Goal: Task Accomplishment & Management: Use online tool/utility

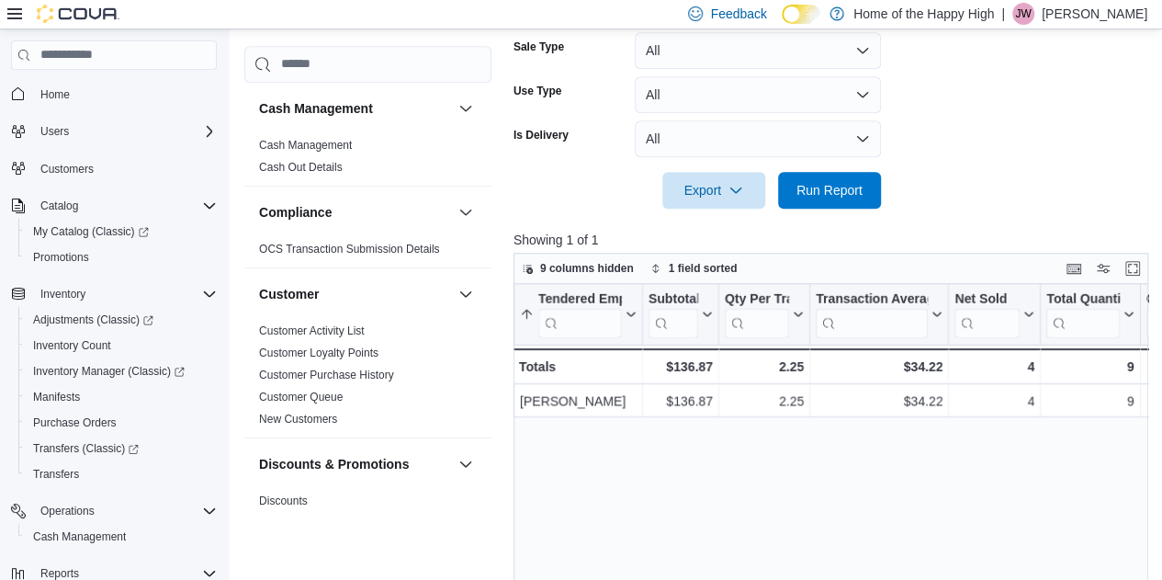
scroll to position [1116, 0]
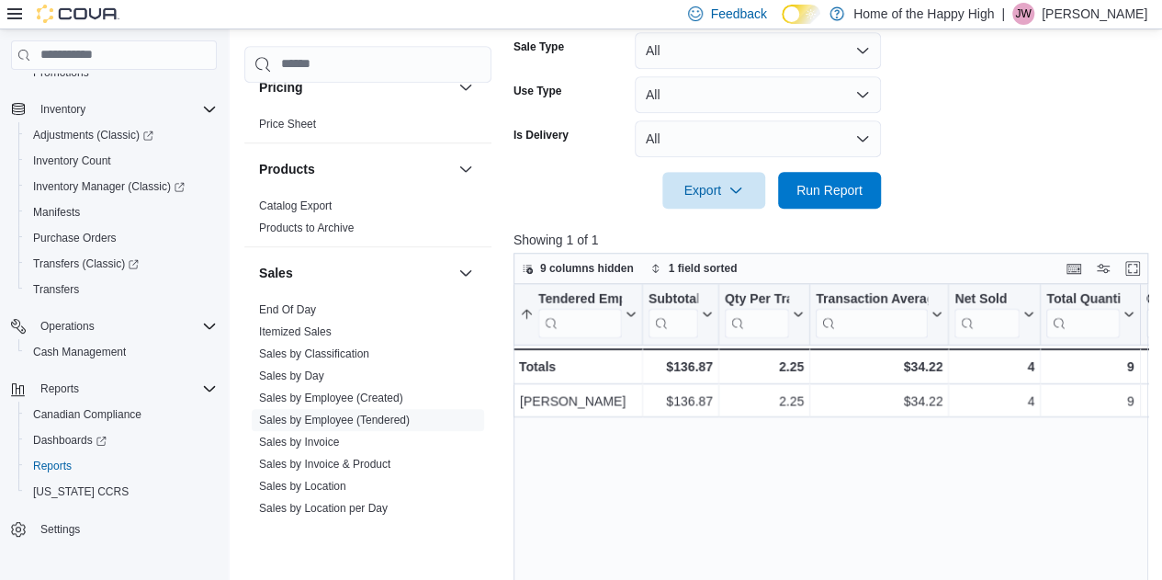
click at [805, 161] on div at bounding box center [833, 164] width 641 height 15
click at [837, 181] on span "Run Report" at bounding box center [829, 189] width 66 height 18
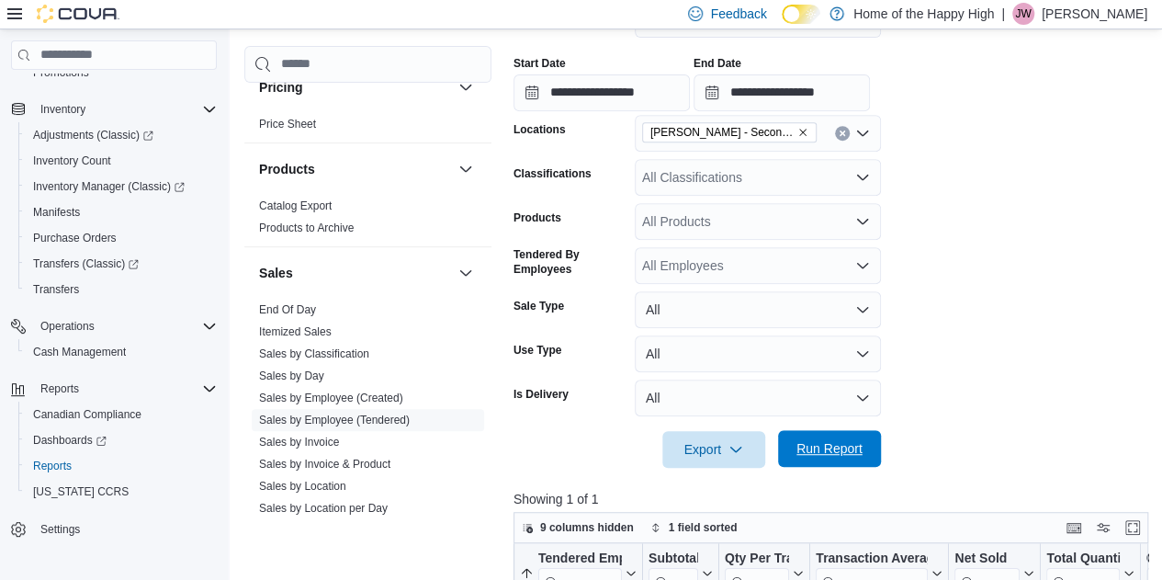
scroll to position [489, 0]
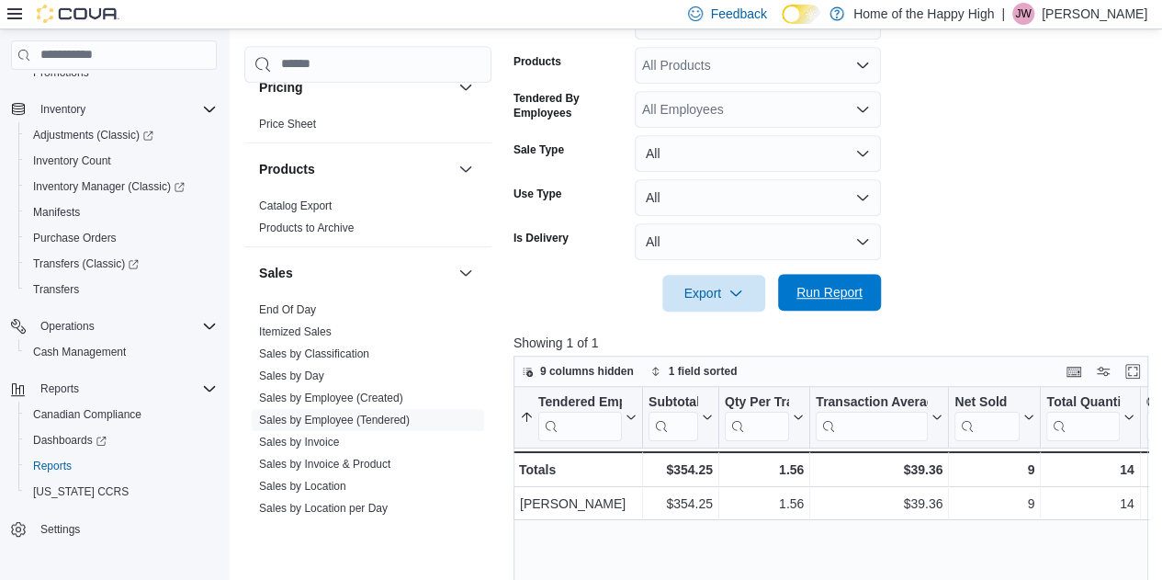
click at [849, 287] on span "Run Report" at bounding box center [829, 292] width 66 height 18
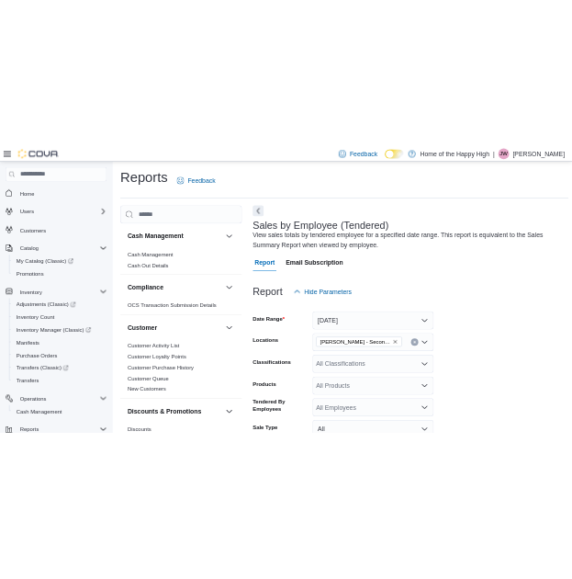
scroll to position [411, 0]
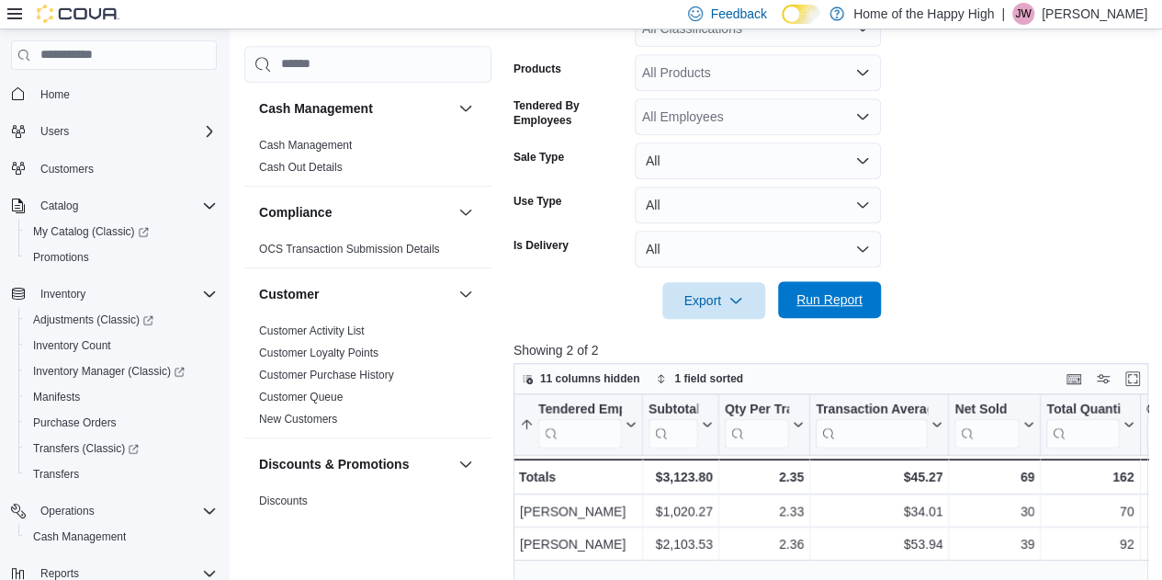
click at [830, 297] on span "Run Report" at bounding box center [829, 299] width 66 height 18
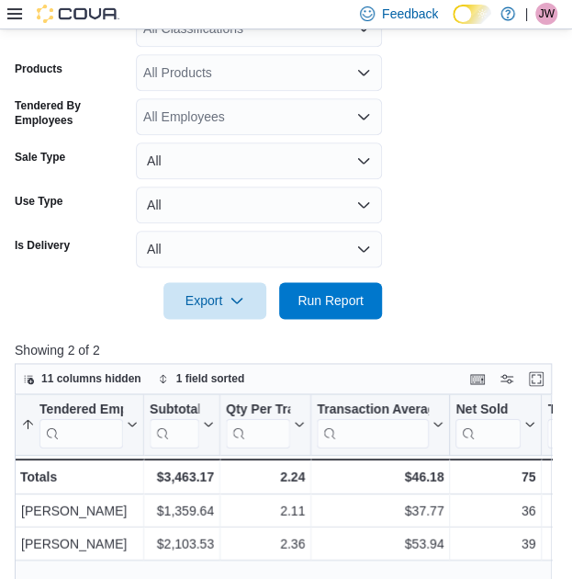
click at [197, 34] on div "All Classifications" at bounding box center [259, 28] width 246 height 37
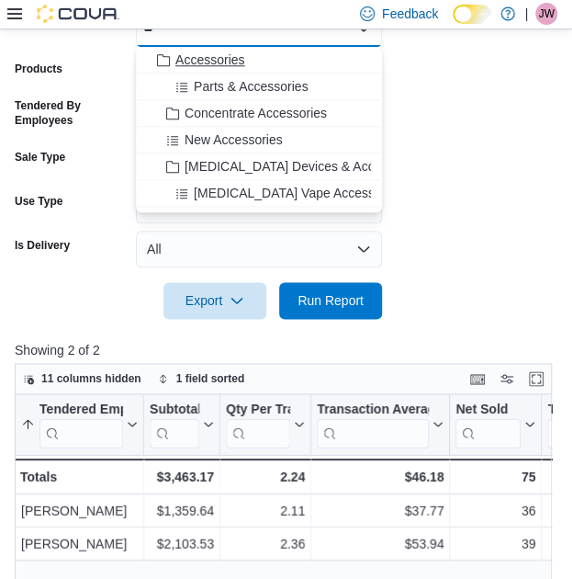
type input "**"
click at [206, 62] on span "Accessories" at bounding box center [209, 60] width 69 height 18
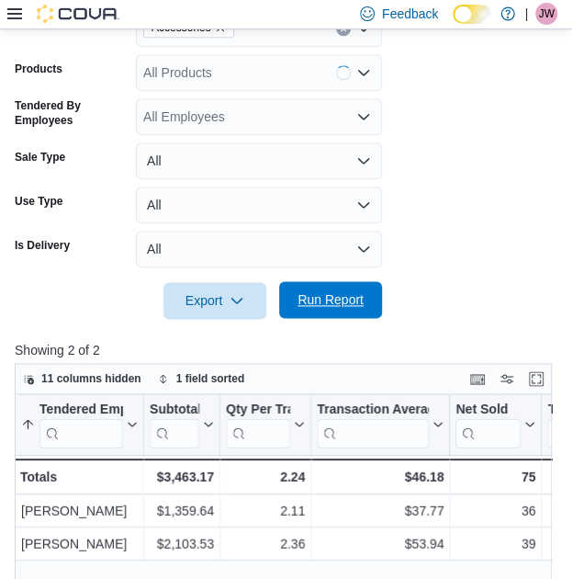
click at [345, 293] on span "Run Report" at bounding box center [331, 299] width 66 height 18
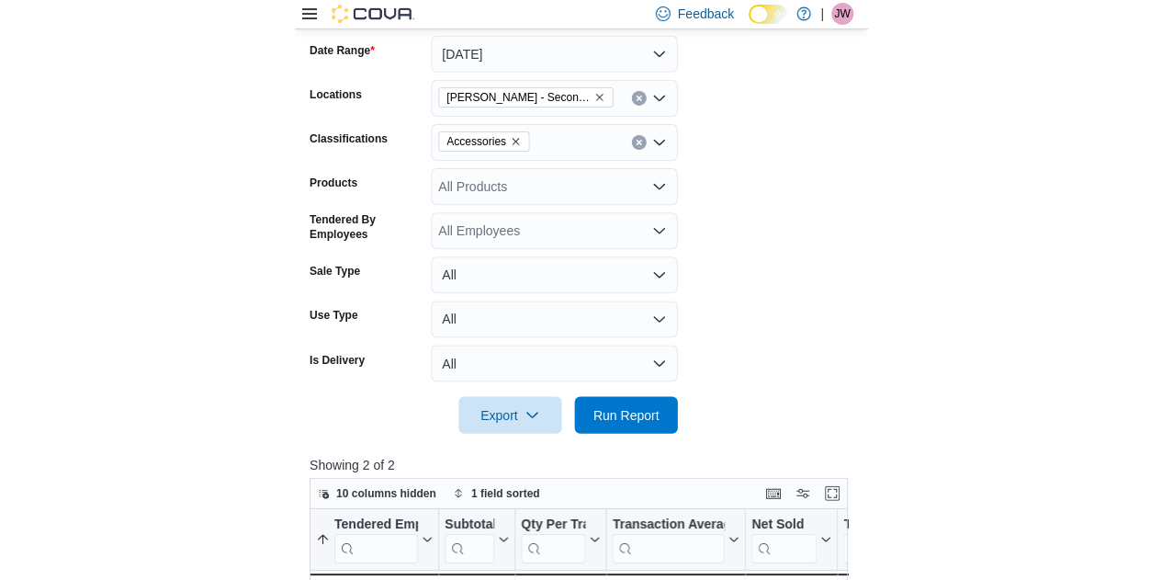
scroll to position [296, 0]
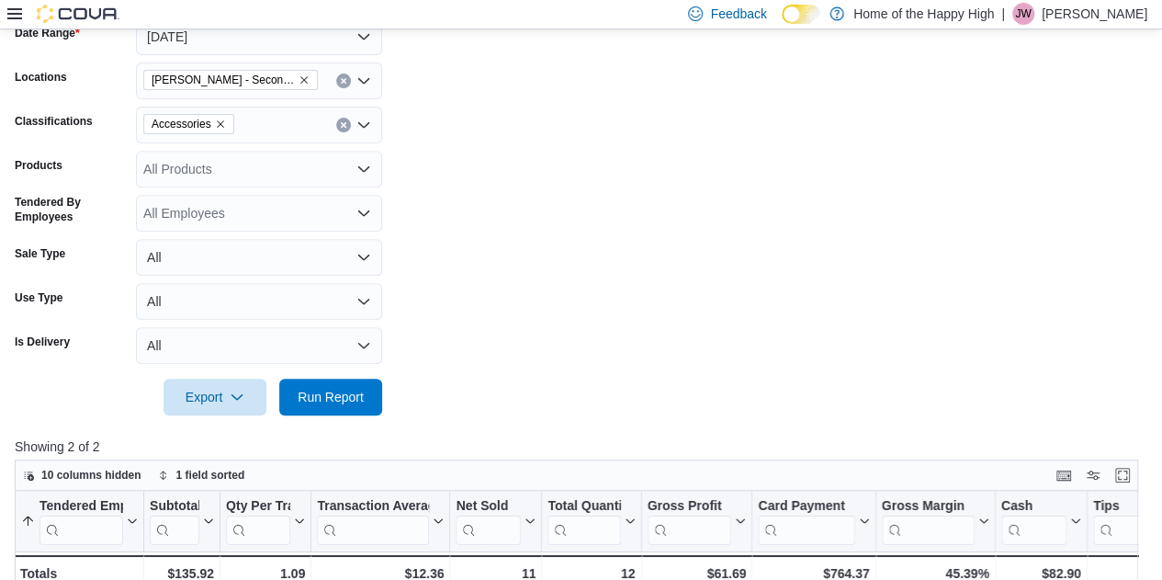
click at [17, 24] on div at bounding box center [63, 14] width 112 height 28
click at [17, 16] on icon at bounding box center [14, 13] width 15 height 15
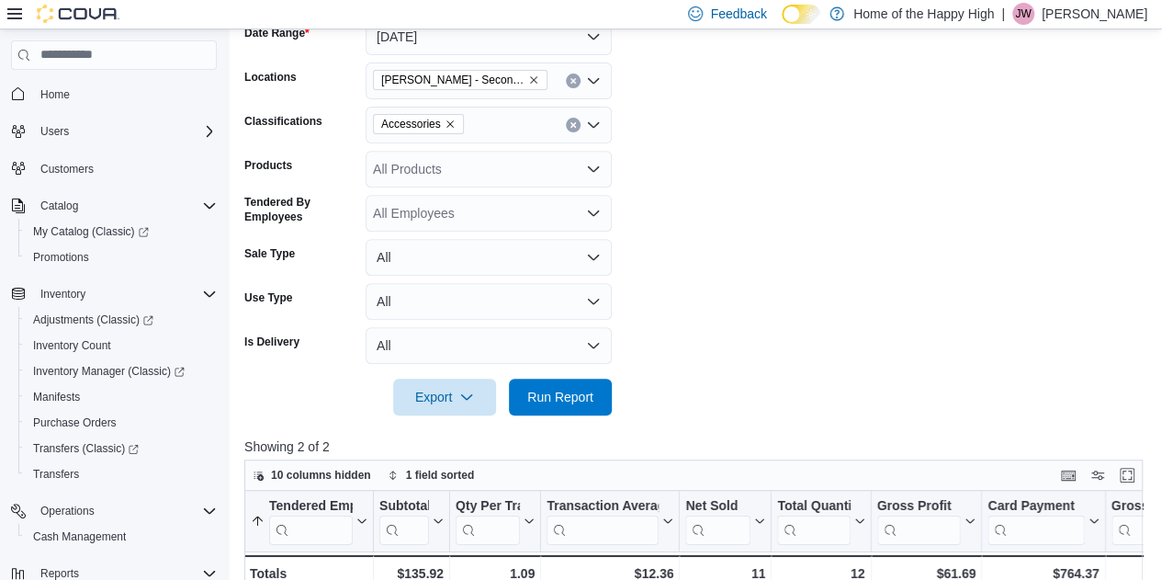
scroll to position [0, 0]
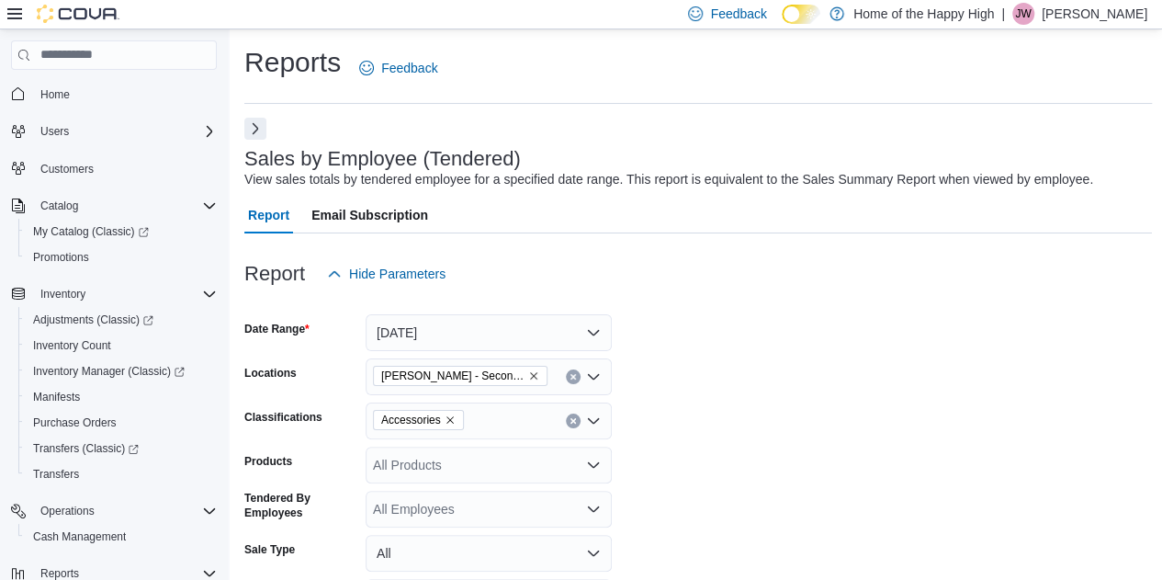
click at [259, 129] on button "Next" at bounding box center [255, 129] width 22 height 22
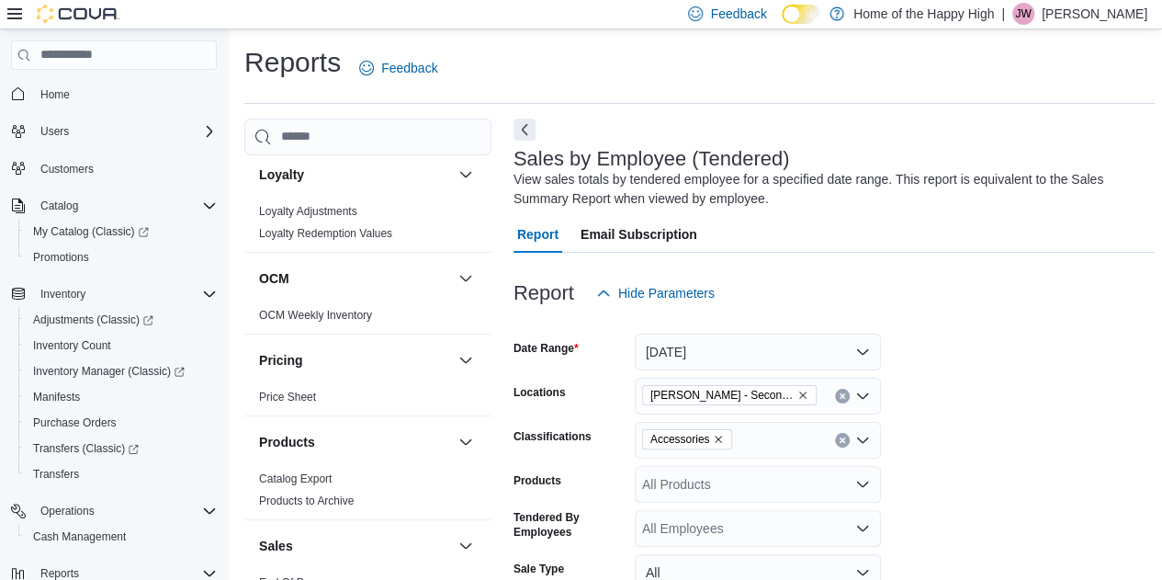
scroll to position [937, 0]
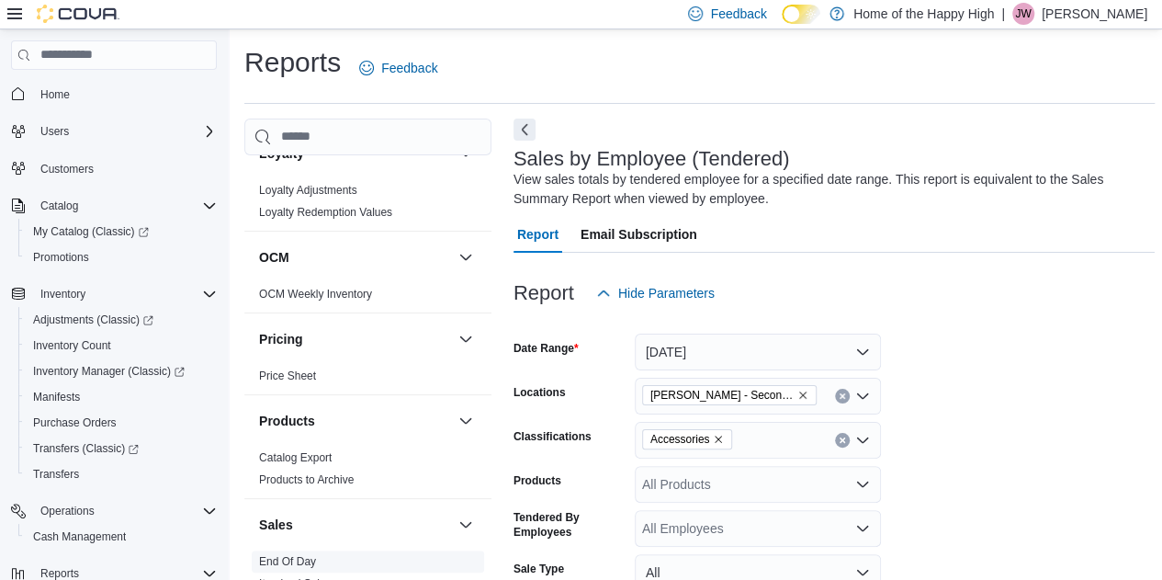
click at [320, 559] on span "End Of Day" at bounding box center [368, 561] width 232 height 22
click at [305, 555] on link "End Of Day" at bounding box center [287, 561] width 57 height 13
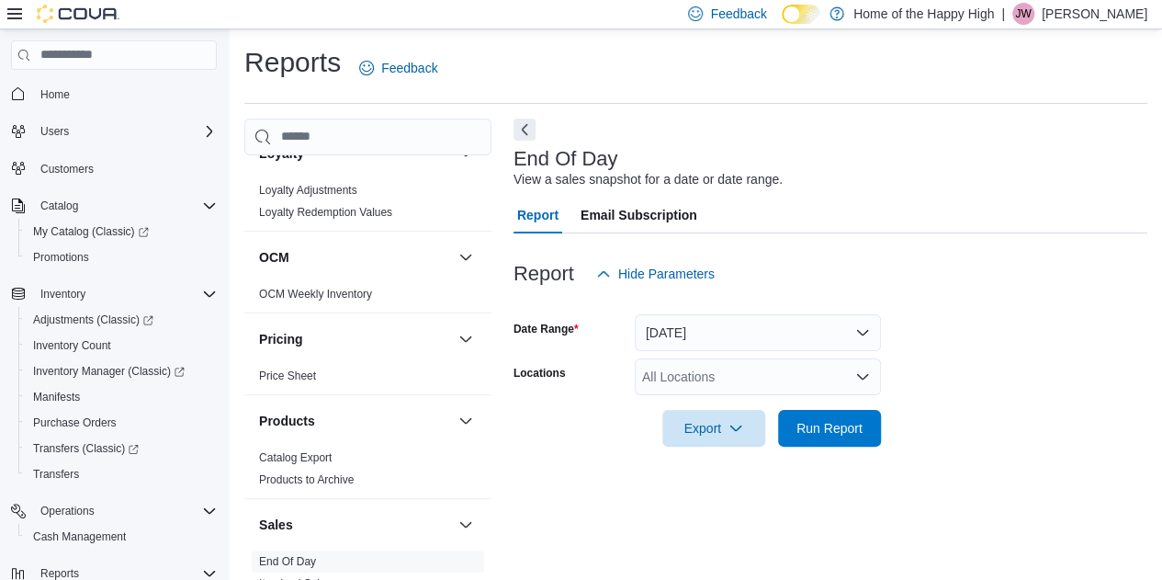
scroll to position [24, 0]
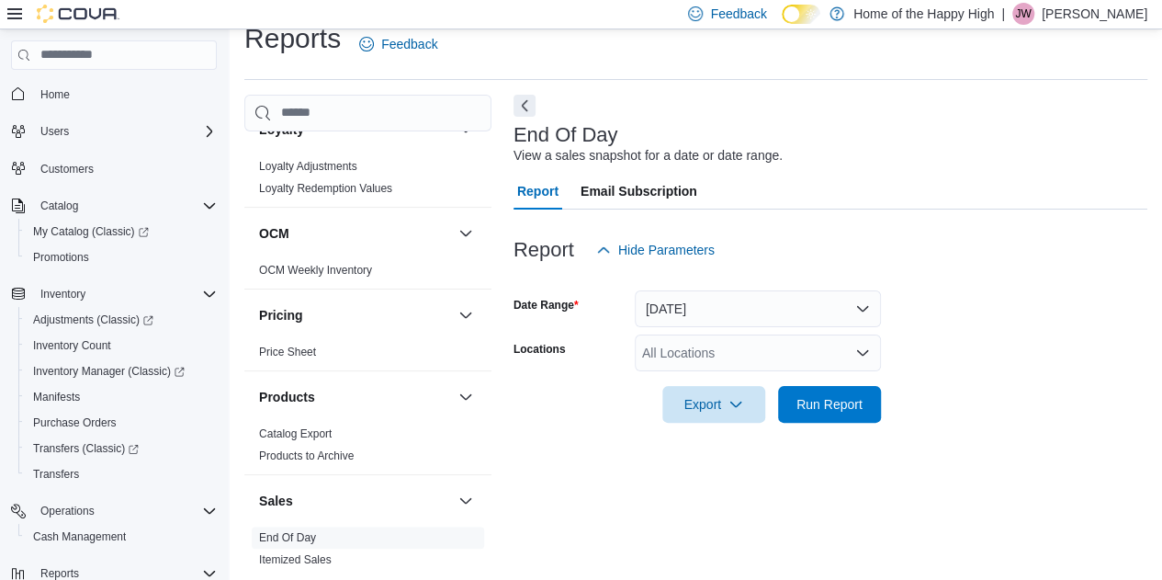
click at [677, 349] on div "All Locations" at bounding box center [758, 352] width 246 height 37
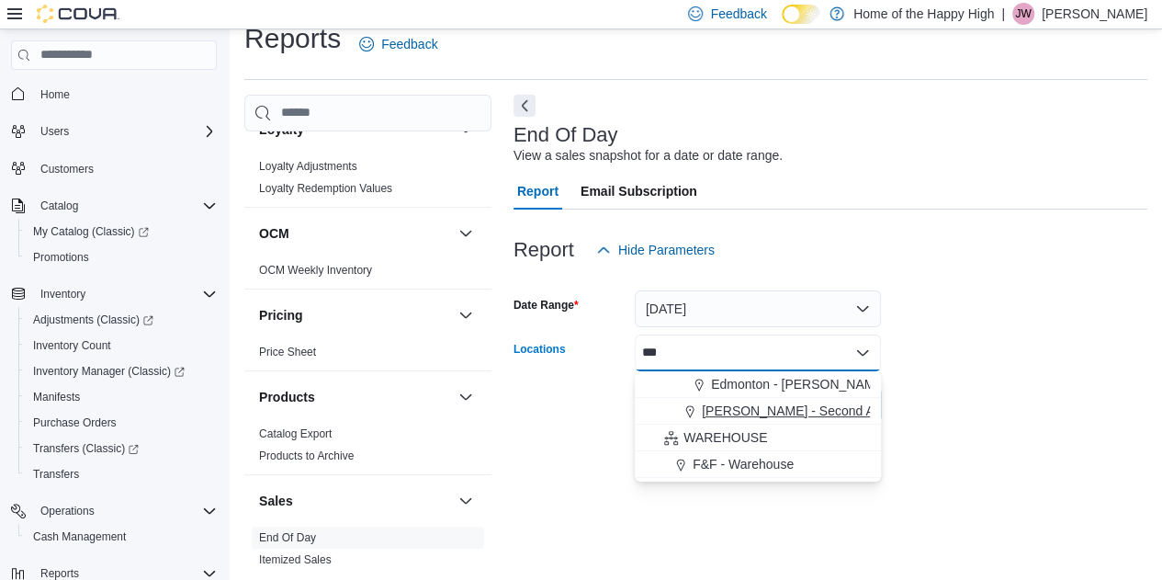
type input "***"
click at [737, 411] on span "[PERSON_NAME] - Second Ave - Prairie Records" at bounding box center [845, 410] width 286 height 18
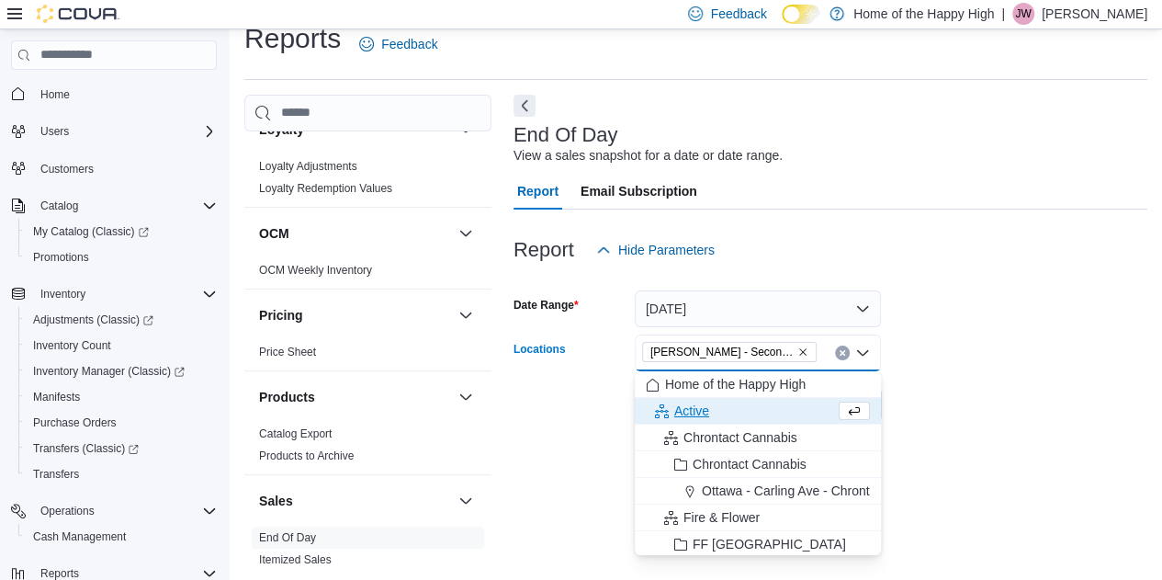
click at [569, 387] on div "Export Run Report" at bounding box center [696, 404] width 367 height 37
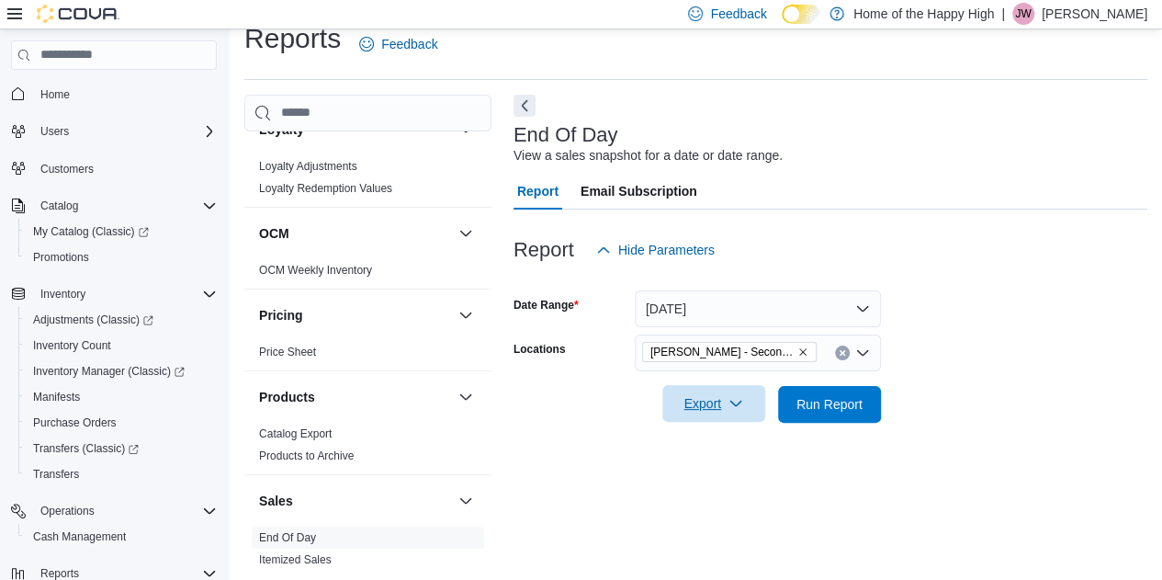
click at [683, 401] on span "Export" at bounding box center [713, 403] width 81 height 37
click at [722, 473] on span "Export to Pdf" at bounding box center [716, 477] width 83 height 15
click at [1096, 155] on div "End Of Day View a sales snapshot for a date or date range." at bounding box center [825, 144] width 625 height 41
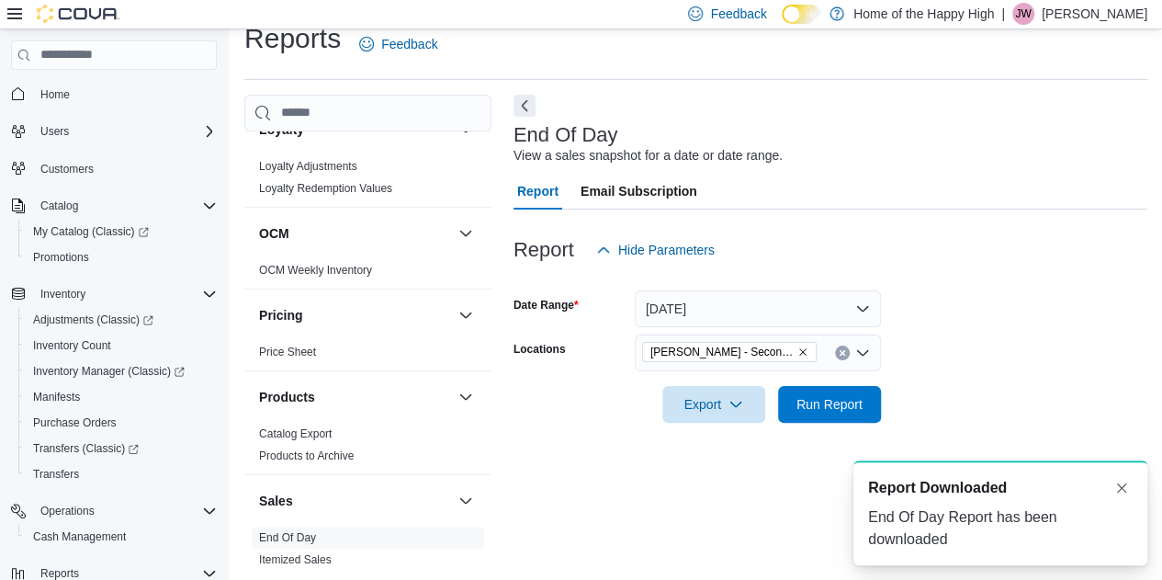
scroll to position [0, 0]
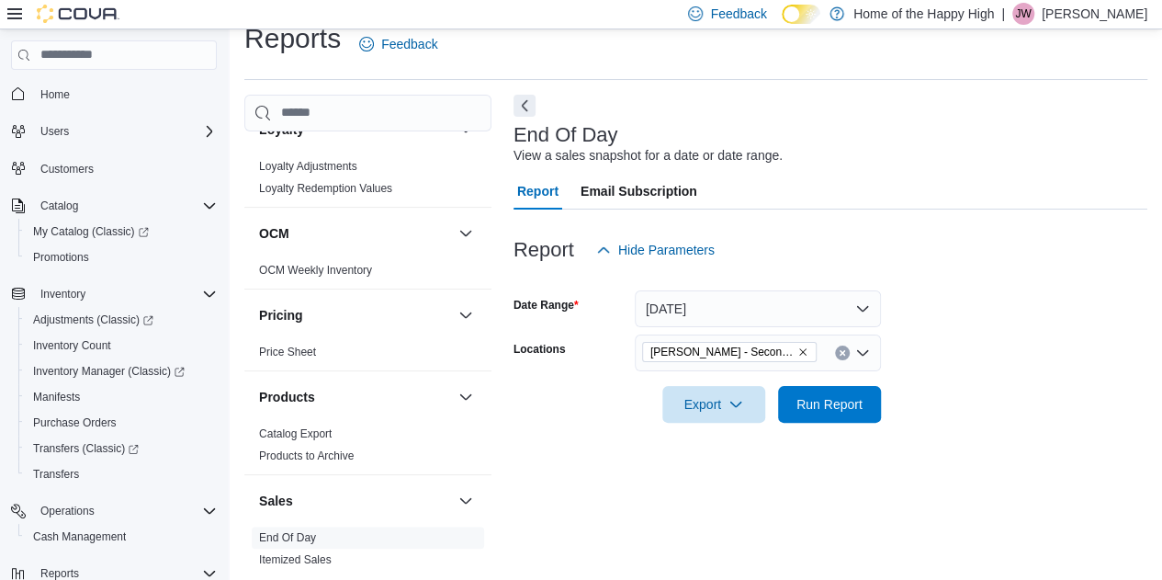
click at [1066, 16] on p "[PERSON_NAME]" at bounding box center [1094, 14] width 106 height 22
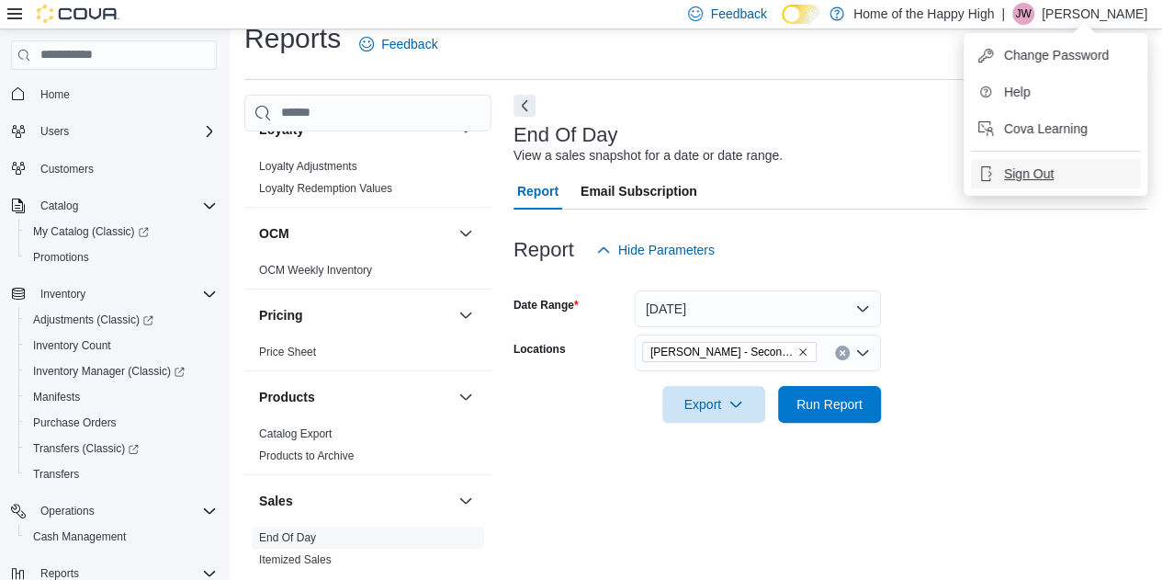
click at [1053, 176] on button "Sign Out" at bounding box center [1055, 173] width 169 height 29
